Goal: Task Accomplishment & Management: Manage account settings

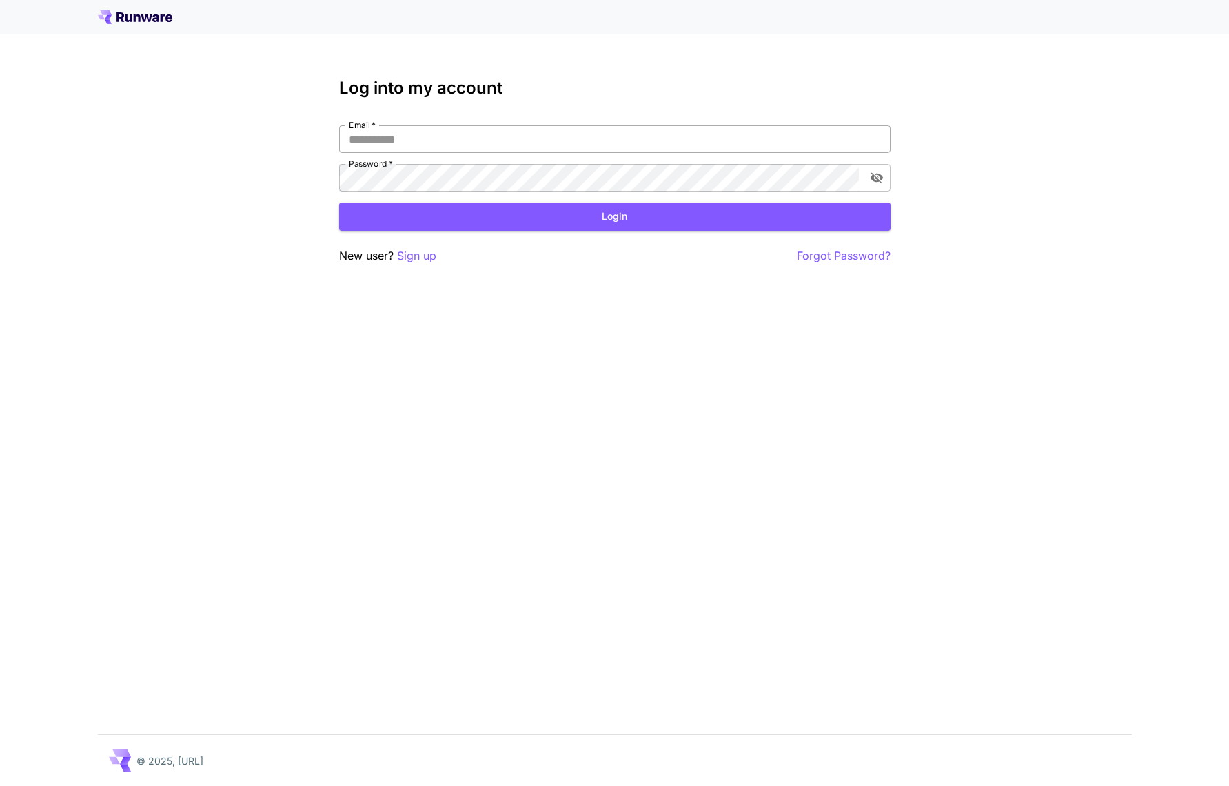
type input "**********"
click at [443, 143] on input "**********" at bounding box center [614, 139] width 551 height 28
click at [773, 212] on button "Login" at bounding box center [614, 217] width 551 height 28
